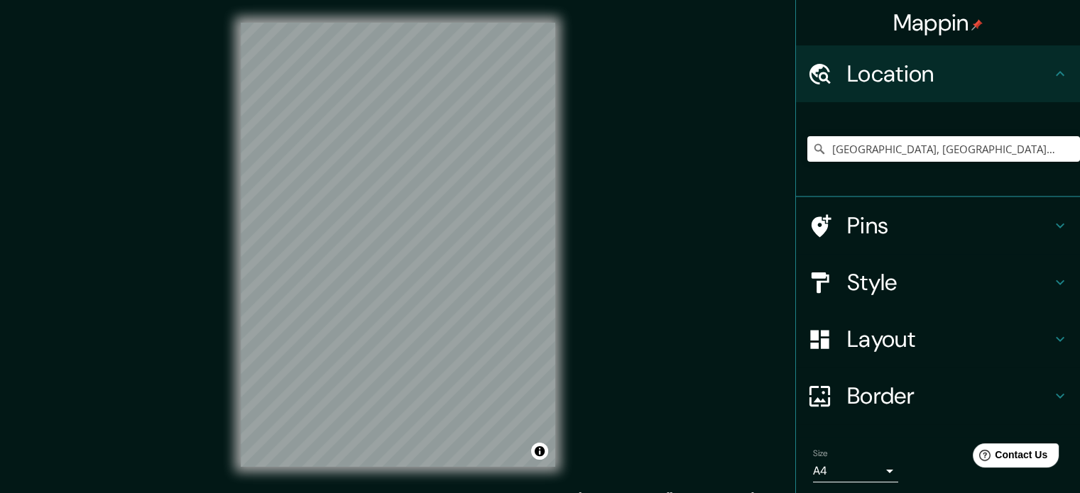
click at [980, 155] on input "[GEOGRAPHIC_DATA], [GEOGRAPHIC_DATA], [GEOGRAPHIC_DATA]" at bounding box center [943, 149] width 273 height 26
click at [989, 155] on input "[GEOGRAPHIC_DATA], [GEOGRAPHIC_DATA], [GEOGRAPHIC_DATA]" at bounding box center [943, 149] width 273 height 26
drag, startPoint x: 988, startPoint y: 153, endPoint x: 719, endPoint y: 168, distance: 269.5
click at [719, 168] on div "Mappin Location [GEOGRAPHIC_DATA], [GEOGRAPHIC_DATA], [GEOGRAPHIC_DATA] Pins St…" at bounding box center [540, 256] width 1080 height 513
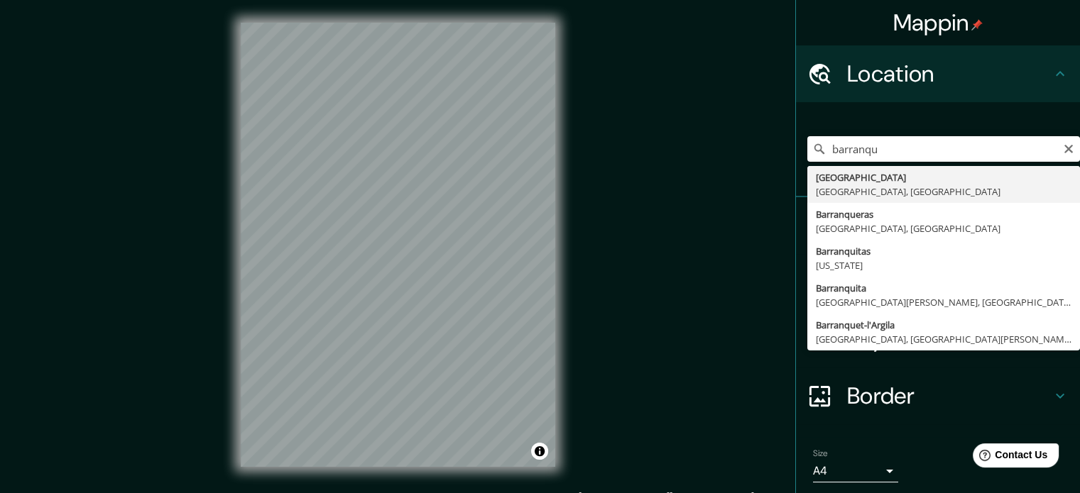
type input "[GEOGRAPHIC_DATA], [GEOGRAPHIC_DATA], [GEOGRAPHIC_DATA]"
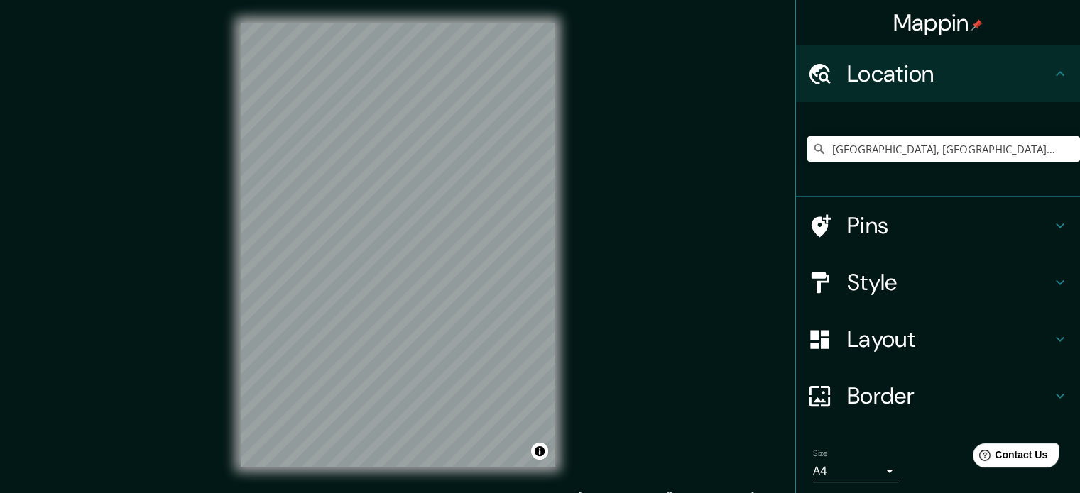
click at [875, 275] on h4 "Style" at bounding box center [949, 282] width 204 height 28
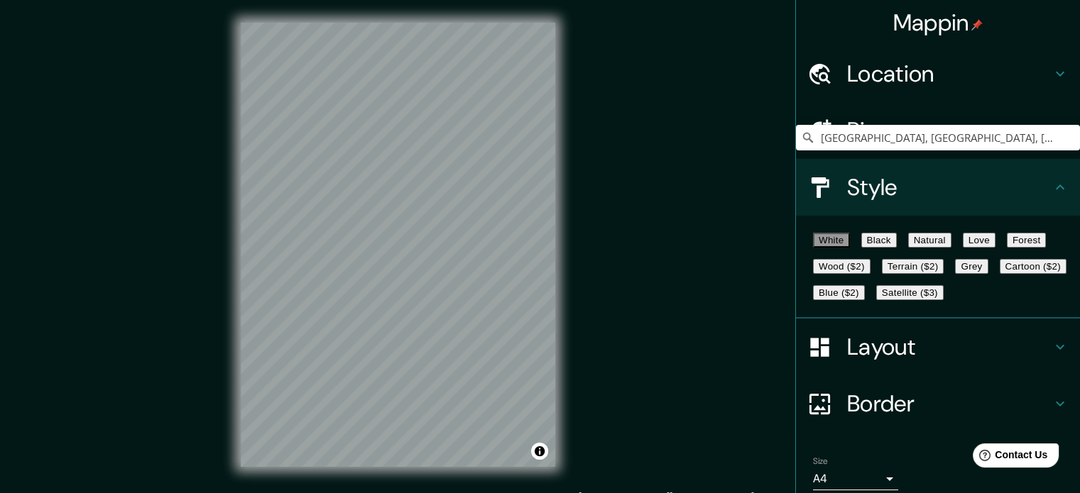
click at [870, 274] on button "Wood ($2)" at bounding box center [842, 266] width 58 height 15
click at [886, 244] on button "Black" at bounding box center [878, 240] width 35 height 15
click at [831, 306] on div "White Black Natural Love Forest Wood ($2) Terrain ($2) Grey Cartoon ($2) Blue (…" at bounding box center [943, 266] width 273 height 79
click at [955, 274] on button "Grey" at bounding box center [971, 266] width 33 height 15
click at [1000, 274] on button "Cartoon ($2)" at bounding box center [1033, 266] width 67 height 15
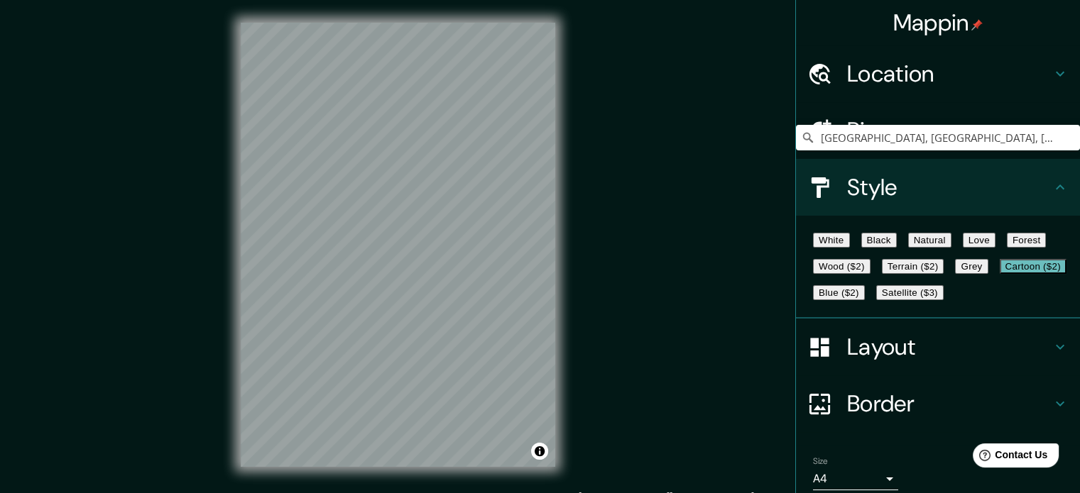
click at [865, 300] on button "Blue ($2)" at bounding box center [839, 292] width 52 height 15
click at [876, 300] on button "Satellite ($3)" at bounding box center [909, 292] width 67 height 15
click at [995, 244] on button "Love" at bounding box center [979, 240] width 33 height 15
click at [951, 246] on button "Natural" at bounding box center [929, 240] width 43 height 15
